Goal: Navigation & Orientation: Understand site structure

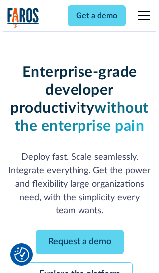
scroll to position [105, 0]
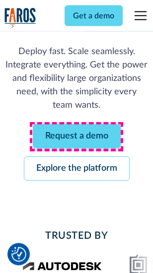
click at [76, 137] on link "Request a demo" at bounding box center [77, 137] width 88 height 24
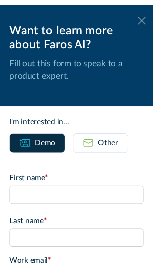
scroll to position [0, 0]
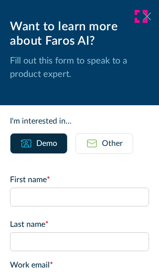
click at [143, 16] on icon at bounding box center [147, 15] width 8 height 7
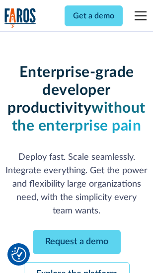
scroll to position [138, 0]
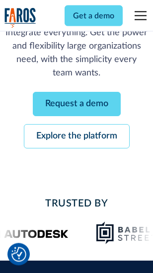
click at [76, 137] on link "Explore the platform" at bounding box center [77, 137] width 106 height 24
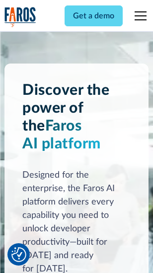
scroll to position [7566, 0]
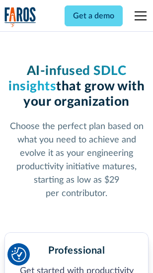
scroll to position [1574, 0]
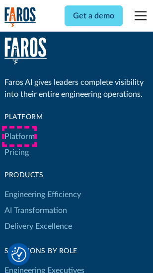
click at [19, 137] on link "Platform" at bounding box center [19, 137] width 30 height 16
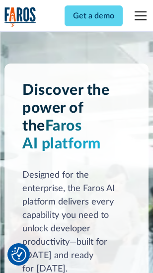
scroll to position [7885, 0]
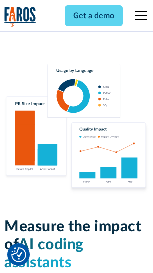
scroll to position [6201, 0]
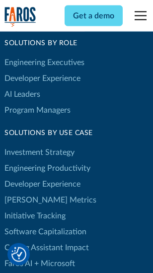
click at [30, 192] on link "[PERSON_NAME] Metrics" at bounding box center [50, 200] width 92 height 16
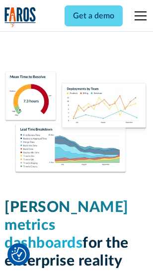
scroll to position [4397, 0]
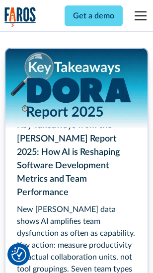
scroll to position [4548, 0]
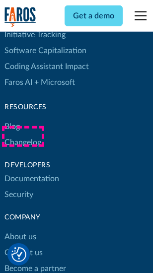
click at [23, 137] on link "Changelog" at bounding box center [22, 143] width 37 height 16
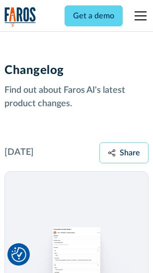
scroll to position [12180, 0]
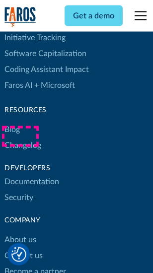
click at [20, 232] on link "About us" at bounding box center [20, 240] width 32 height 16
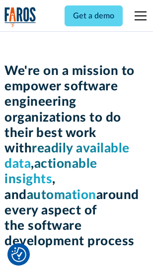
scroll to position [3435, 0]
